Goal: Task Accomplishment & Management: Manage account settings

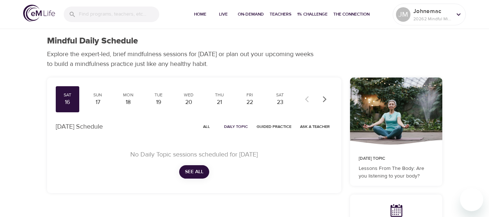
click at [97, 98] on div "17" at bounding box center [98, 102] width 18 height 8
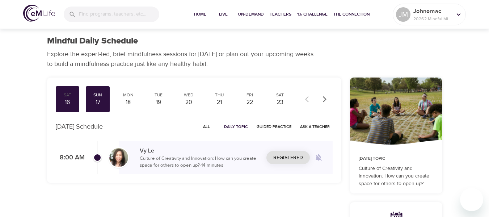
scroll to position [36, 0]
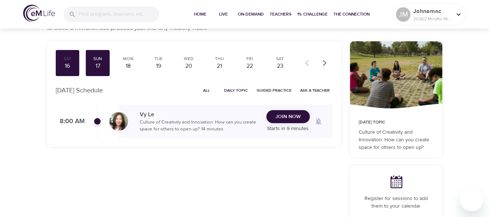
click at [293, 124] on div "Join Now Starts in 9 minutes" at bounding box center [287, 121] width 43 height 23
click at [297, 120] on span "Join Now" at bounding box center [287, 116] width 25 height 9
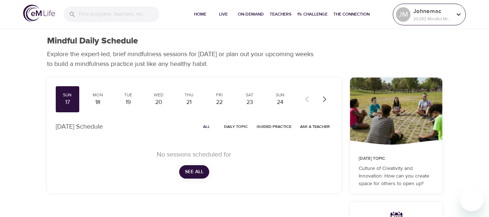
click at [455, 14] on icon at bounding box center [458, 14] width 8 height 8
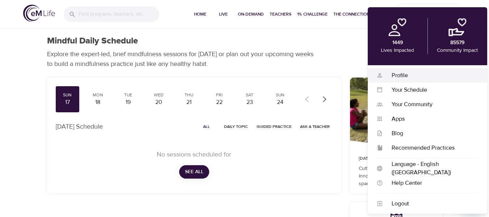
click at [408, 73] on div "Profile" at bounding box center [430, 75] width 95 height 8
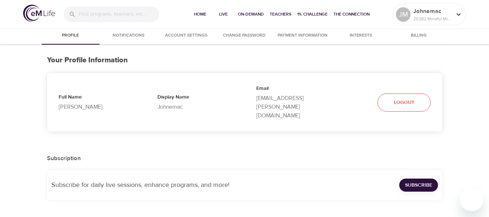
select select "10"
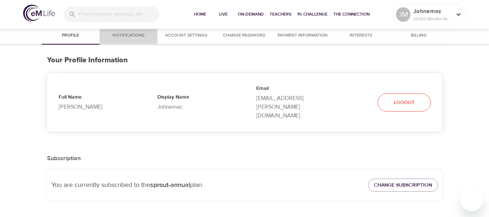
click at [133, 40] on button "Notifications" at bounding box center [128, 35] width 58 height 17
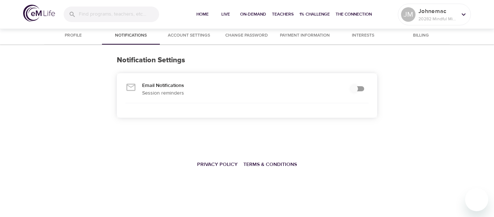
checkbox input "true"
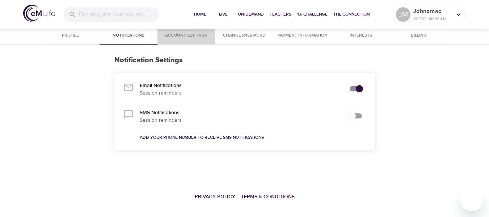
click at [201, 36] on span "Account Settings" at bounding box center [186, 36] width 49 height 8
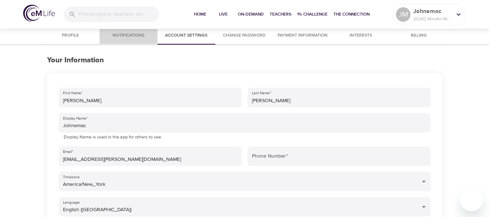
click at [135, 38] on span "Notifications" at bounding box center [128, 36] width 49 height 8
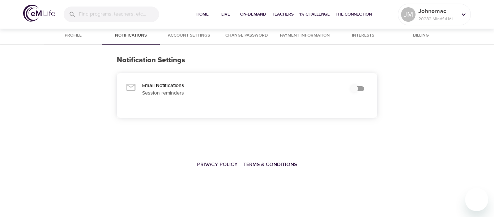
checkbox input "true"
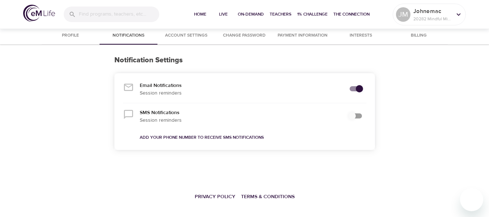
click at [72, 37] on span "Profile" at bounding box center [70, 36] width 49 height 8
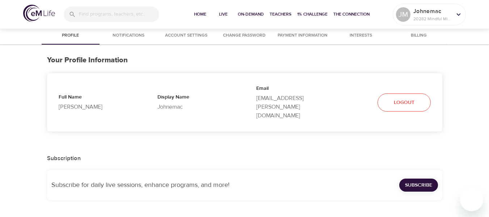
select select "10"
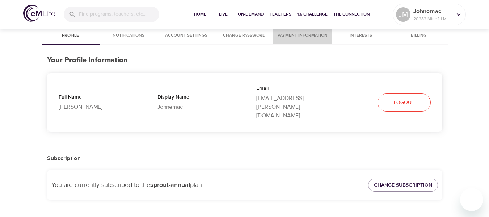
click at [296, 33] on span "Payment Information" at bounding box center [302, 36] width 50 height 8
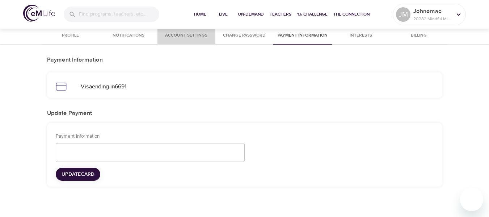
click at [192, 37] on span "Account Settings" at bounding box center [186, 36] width 49 height 8
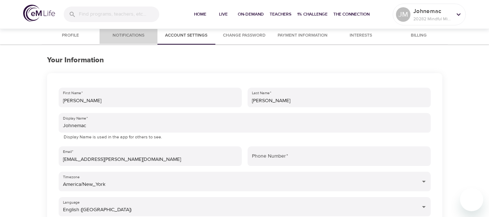
click at [137, 37] on span "Notifications" at bounding box center [128, 36] width 49 height 8
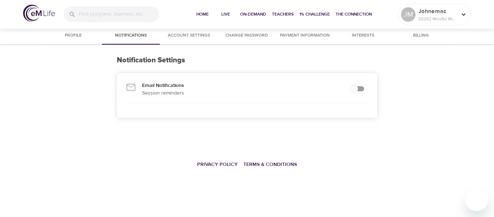
checkbox input "true"
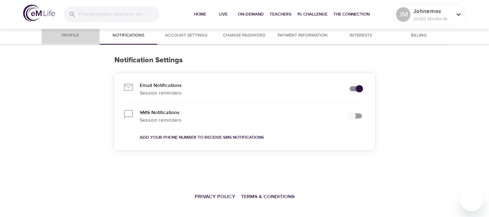
click at [69, 39] on span "Profile" at bounding box center [70, 36] width 49 height 8
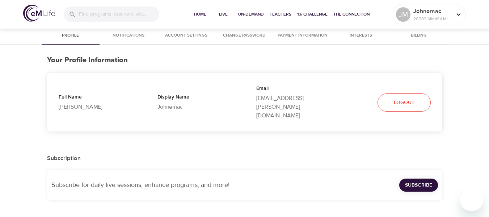
select select "10"
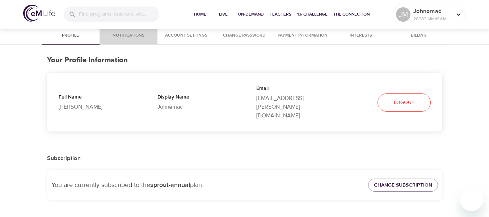
click at [143, 35] on span "Notifications" at bounding box center [128, 36] width 49 height 8
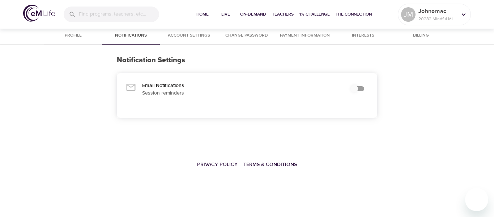
checkbox input "true"
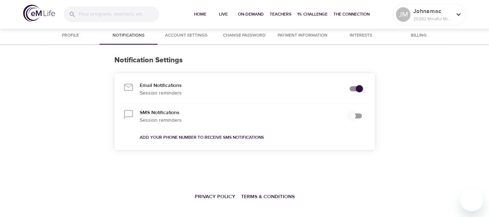
click at [173, 34] on span "Account Settings" at bounding box center [186, 36] width 49 height 8
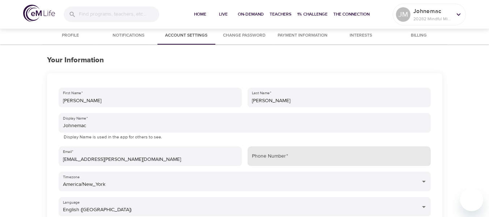
scroll to position [36, 0]
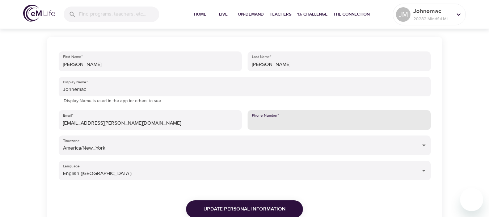
click at [306, 122] on input "Phone Number   *" at bounding box center [338, 120] width 183 height 20
click at [303, 122] on input "8602148202" at bounding box center [338, 120] width 183 height 20
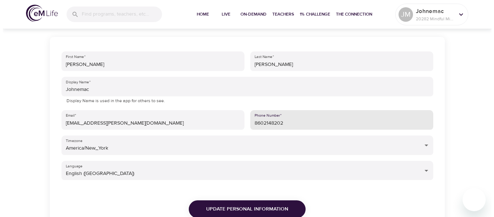
scroll to position [72, 0]
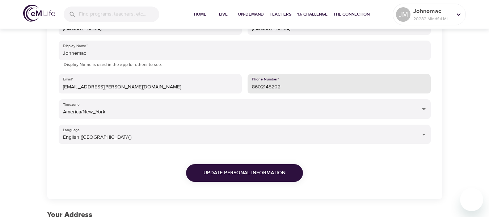
type input "8602148202"
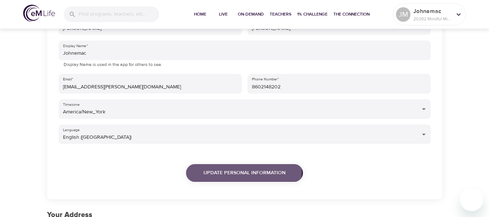
click at [245, 170] on span "Update Personal Information" at bounding box center [244, 172] width 82 height 9
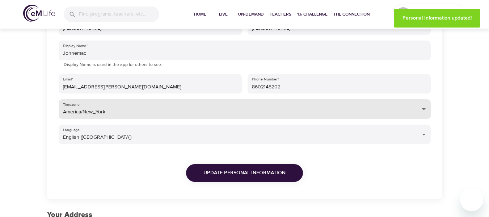
click at [279, 108] on body "Home Live On-Demand Teachers 1% Challenge The Connection [PERSON_NAME] 20282 Mi…" at bounding box center [244, 197] width 489 height 539
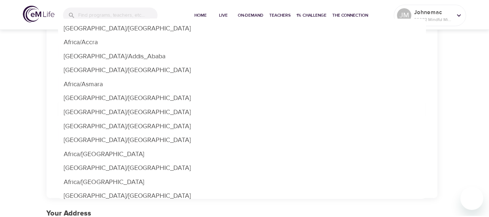
scroll to position [2063, 0]
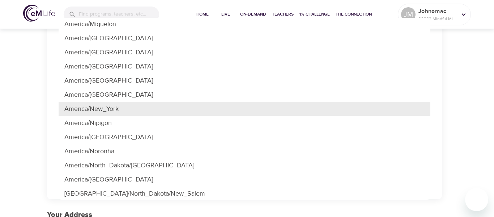
click at [202, 14] on div at bounding box center [247, 108] width 494 height 217
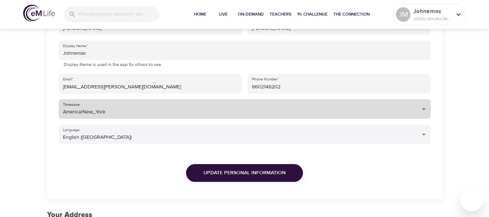
scroll to position [0, 0]
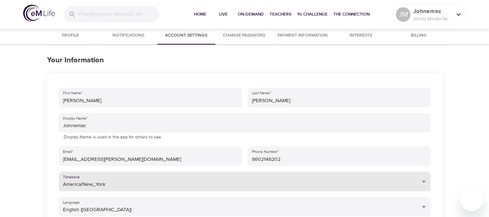
click at [119, 36] on span "Notifications" at bounding box center [128, 36] width 49 height 8
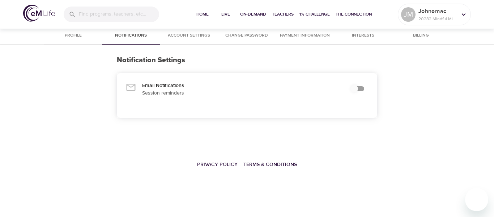
checkbox input "true"
